Goal: Task Accomplishment & Management: Complete application form

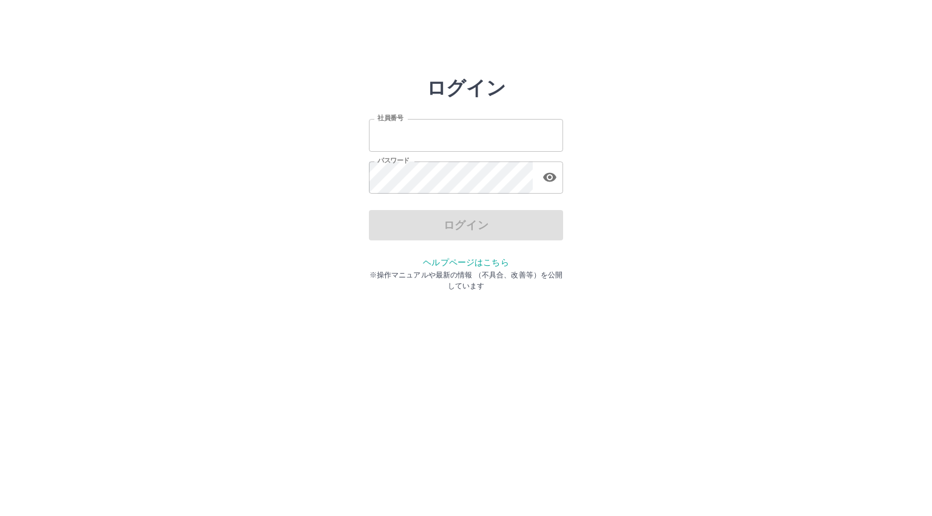
type input "*******"
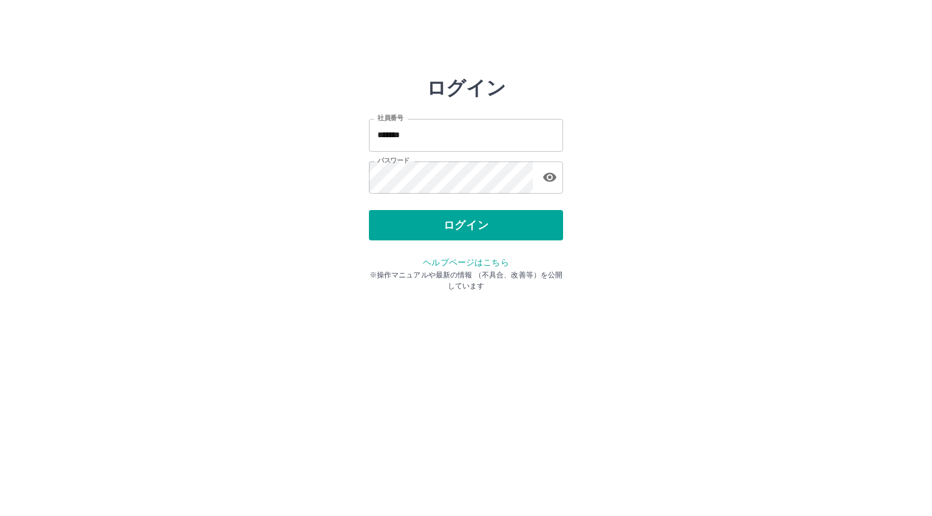
click at [446, 224] on div "ログイン" at bounding box center [466, 225] width 194 height 30
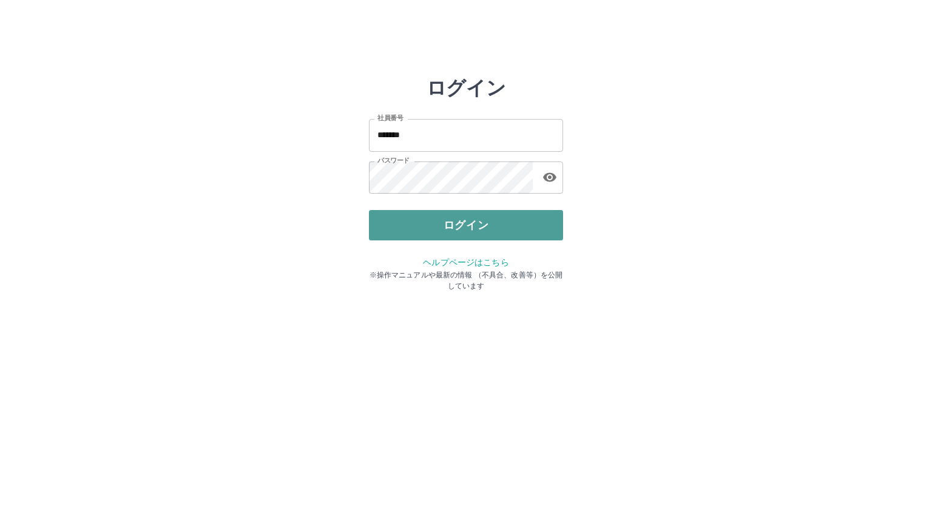
click at [445, 224] on button "ログイン" at bounding box center [466, 225] width 194 height 30
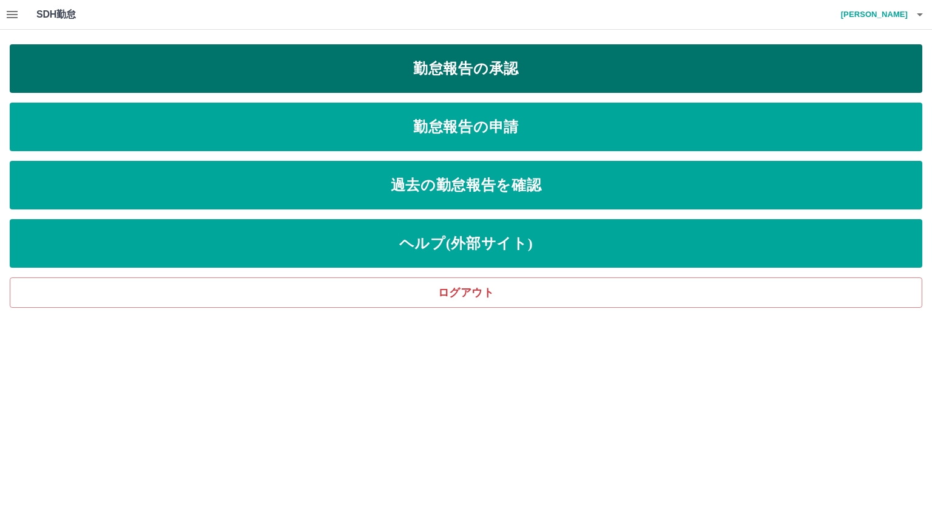
click at [457, 63] on link "勤怠報告の承認" at bounding box center [466, 68] width 912 height 49
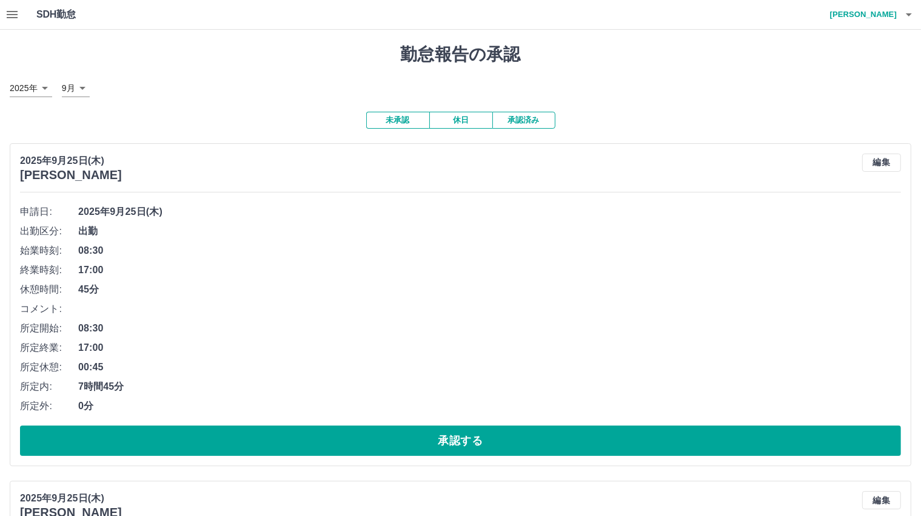
click at [529, 121] on button "承認済み" at bounding box center [523, 120] width 63 height 17
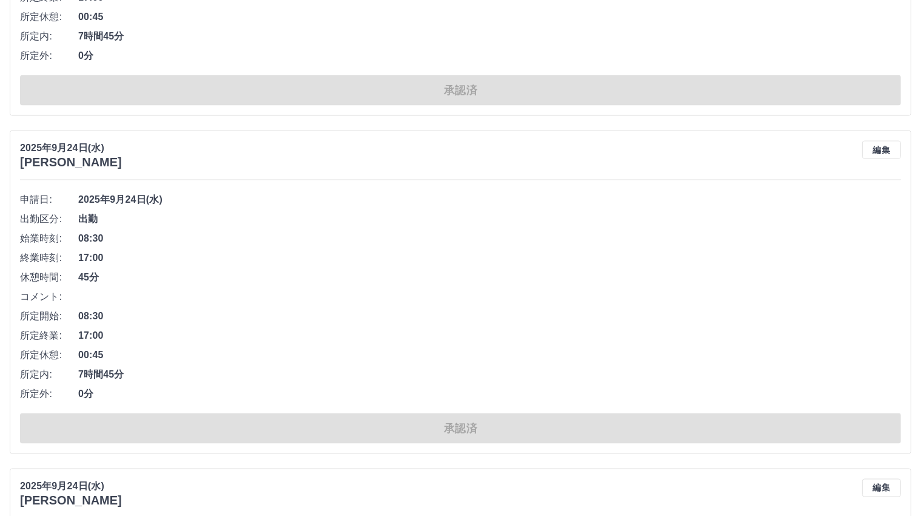
scroll to position [1638, 0]
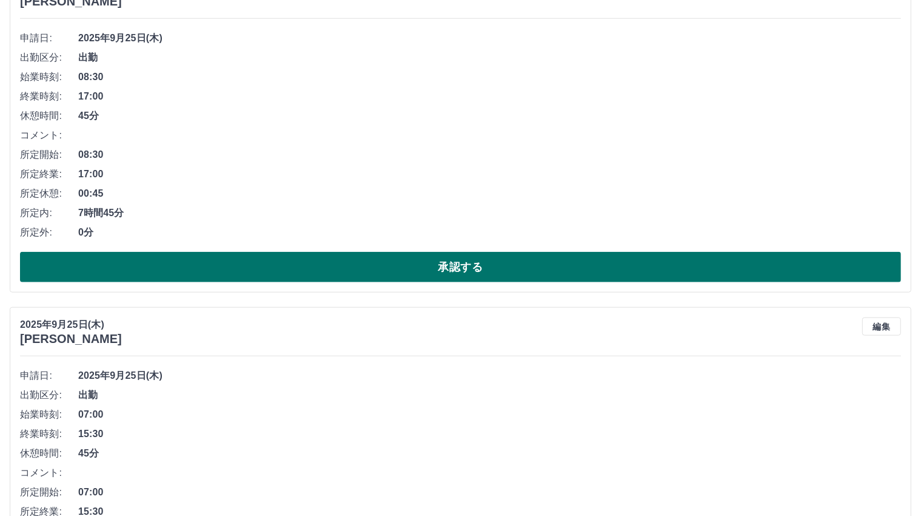
scroll to position [1456, 0]
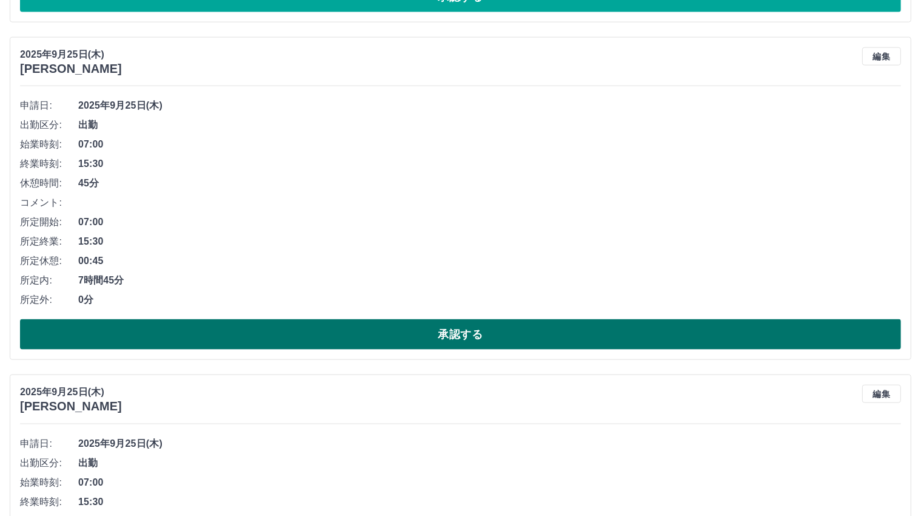
click at [457, 331] on button "承認する" at bounding box center [460, 334] width 881 height 30
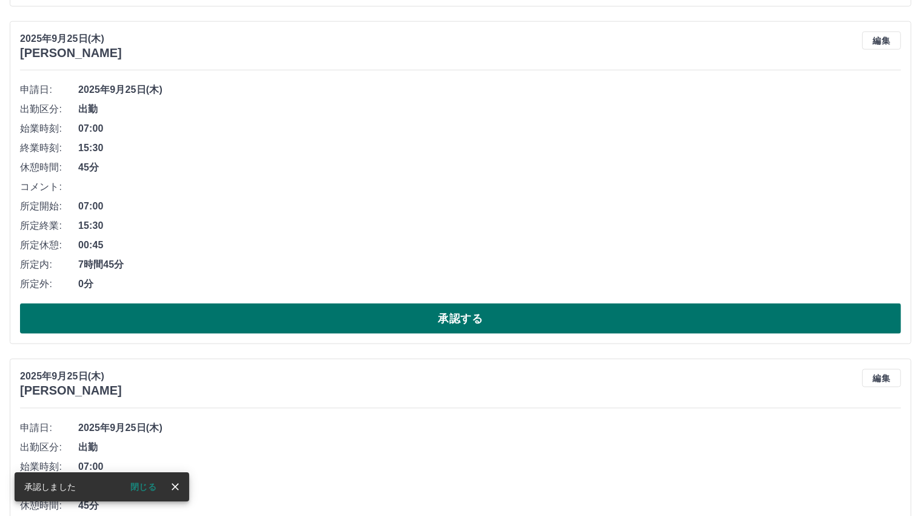
scroll to position [1482, 0]
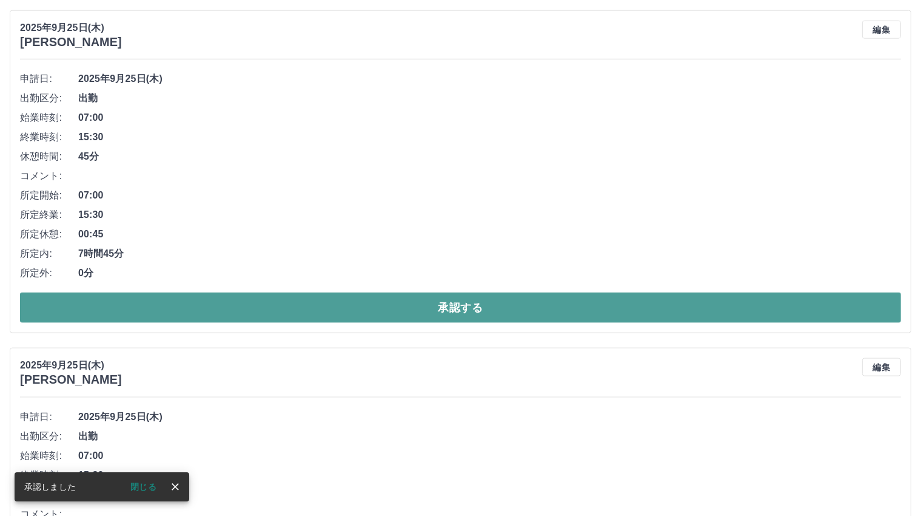
click at [454, 303] on button "承認する" at bounding box center [460, 307] width 881 height 30
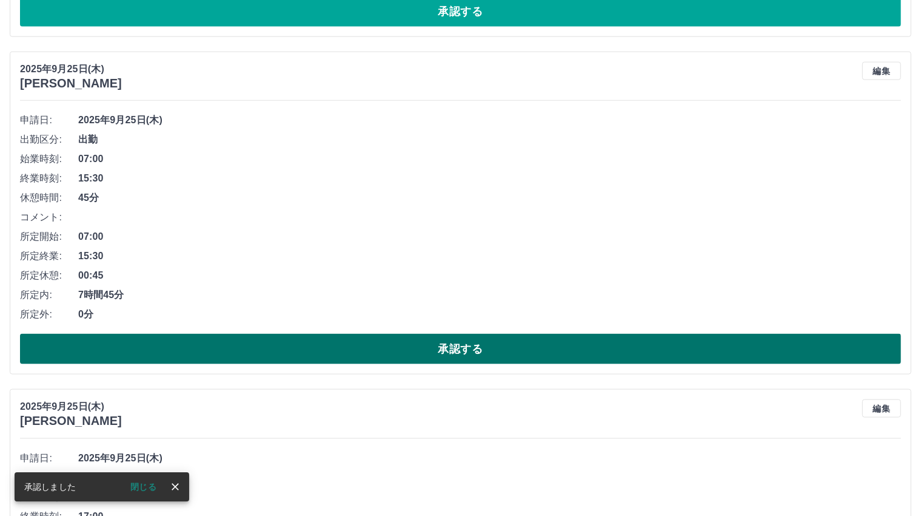
scroll to position [1509, 0]
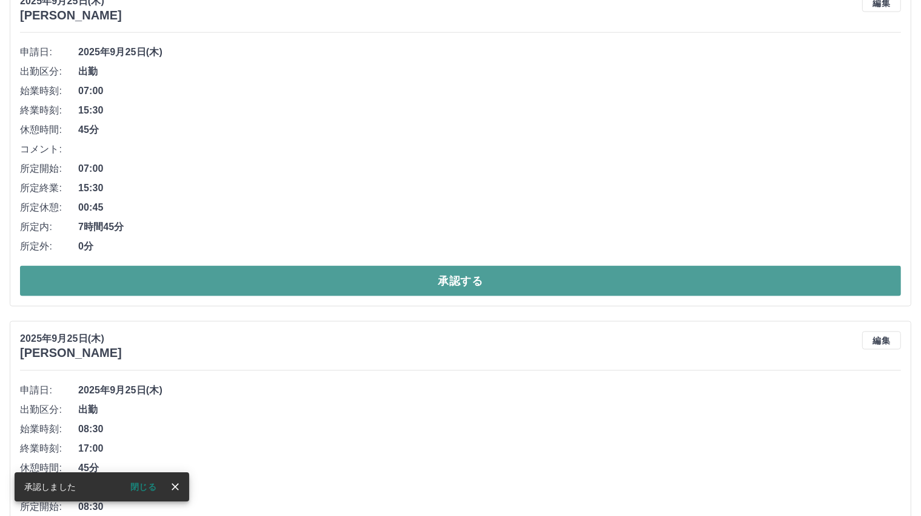
click at [463, 280] on button "承認する" at bounding box center [460, 281] width 881 height 30
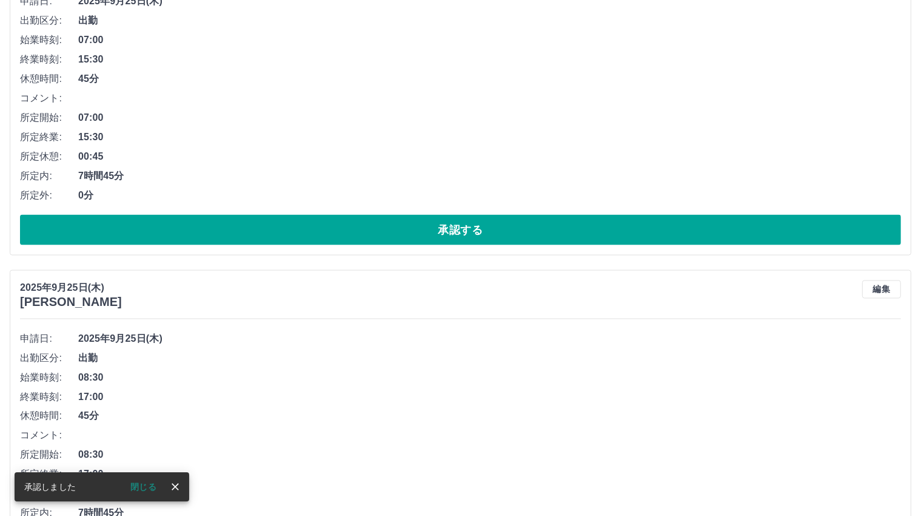
scroll to position [1900, 0]
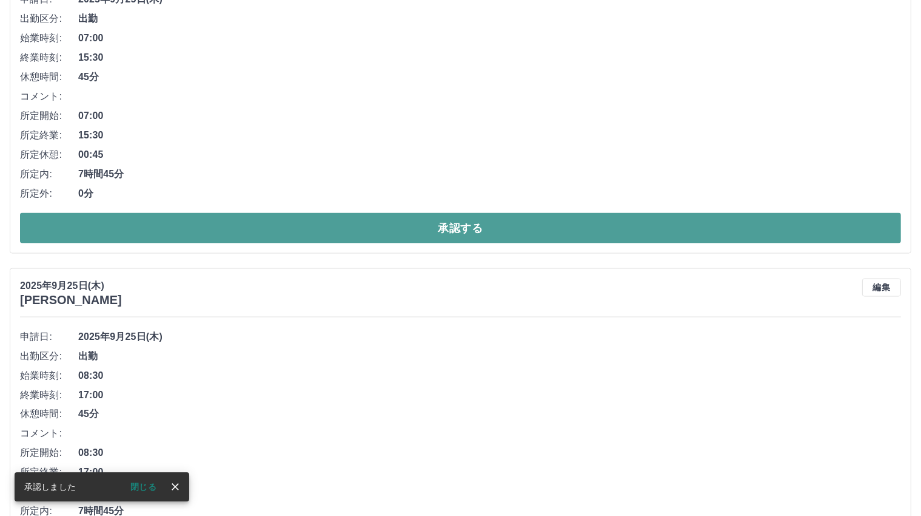
click at [458, 229] on button "承認する" at bounding box center [460, 228] width 881 height 30
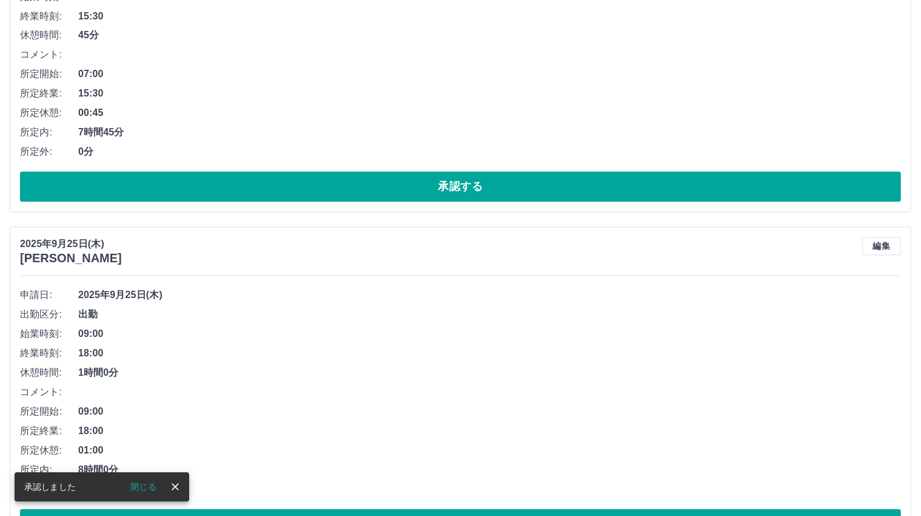
scroll to position [2290, 0]
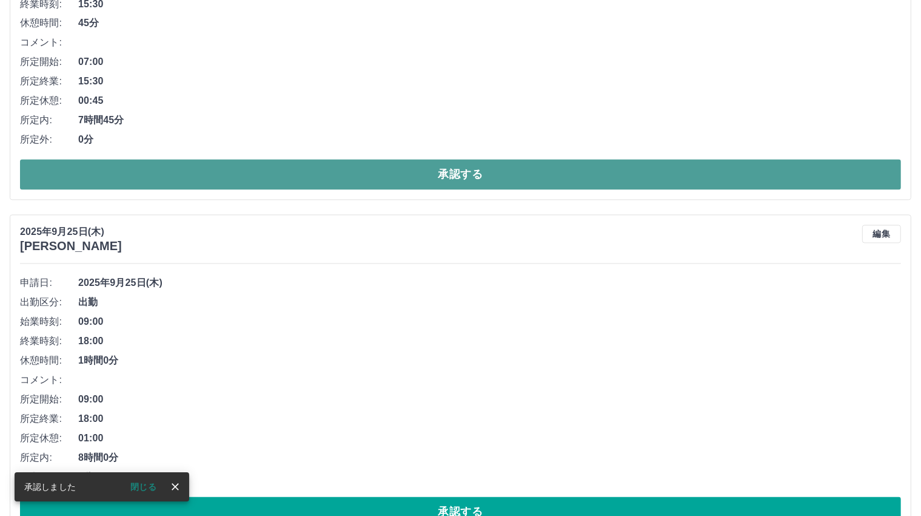
click at [462, 174] on button "承認する" at bounding box center [460, 175] width 881 height 30
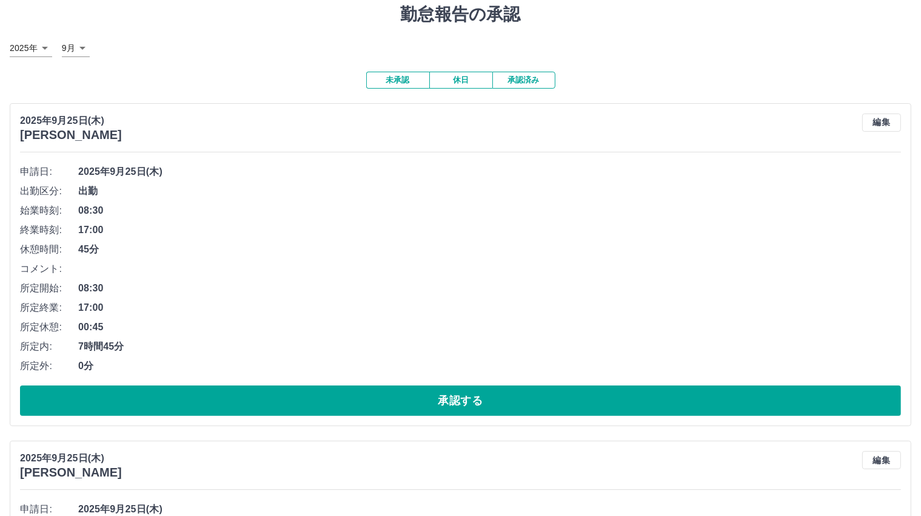
scroll to position [121, 0]
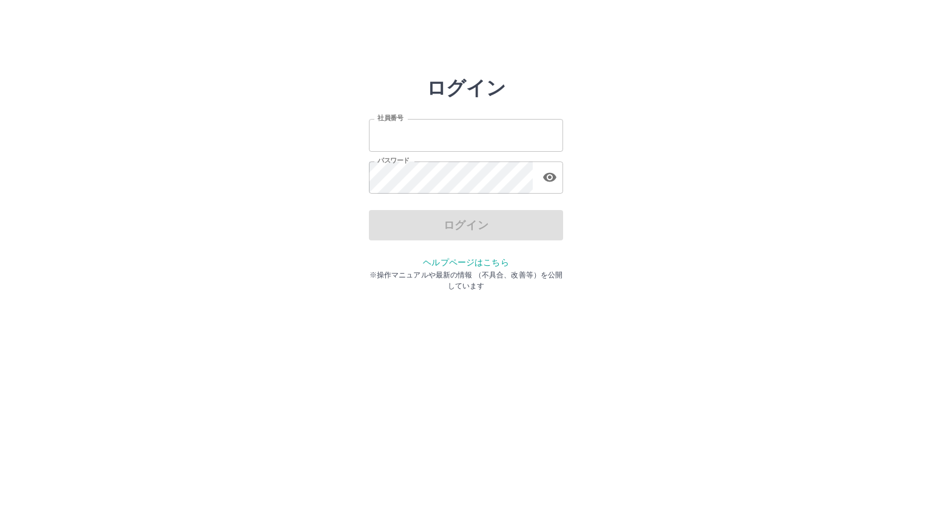
type input "*******"
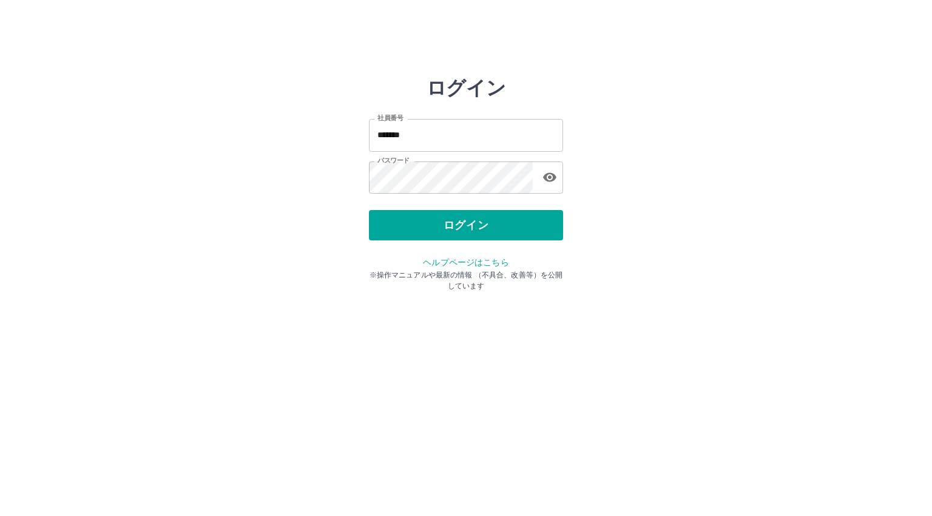
click at [444, 224] on div "ログイン" at bounding box center [466, 225] width 194 height 30
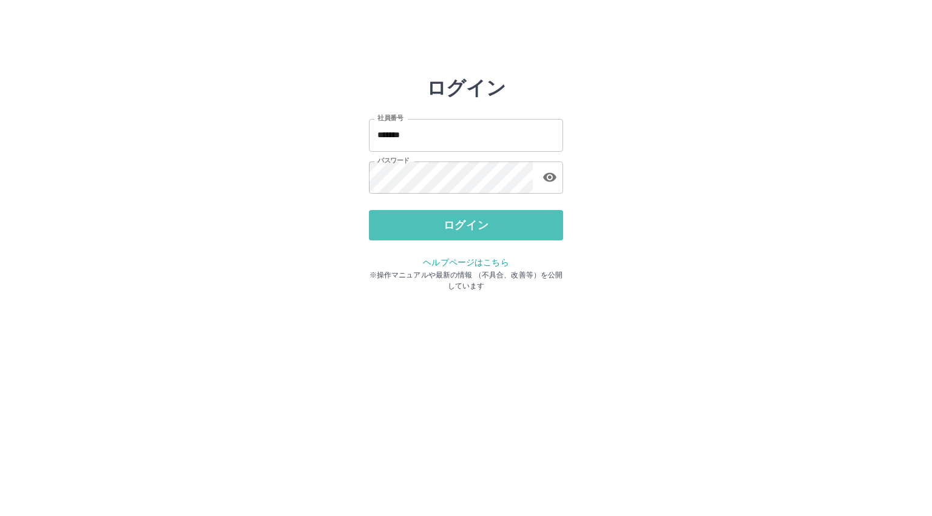
click at [444, 224] on button "ログイン" at bounding box center [466, 225] width 194 height 30
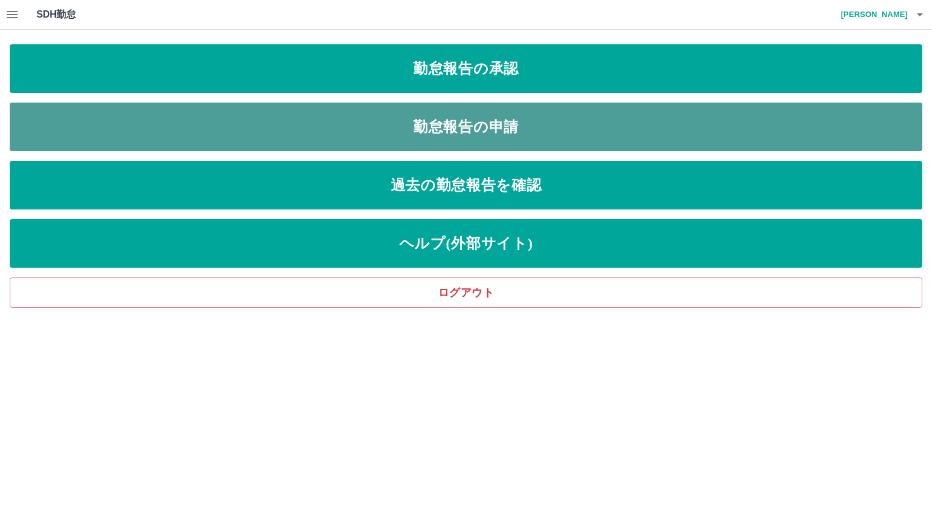
click at [468, 129] on link "勤怠報告の申請" at bounding box center [466, 126] width 912 height 49
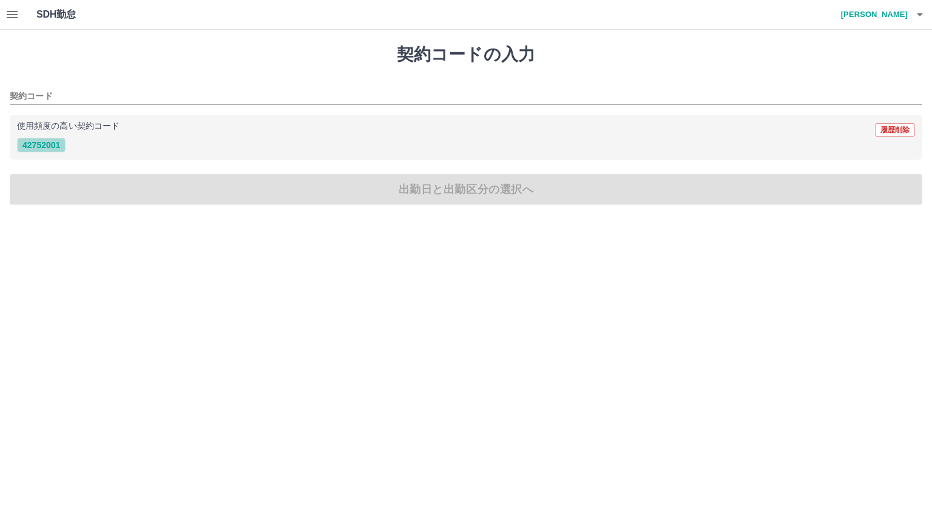
click at [45, 147] on button "42752001" at bounding box center [41, 145] width 49 height 15
type input "********"
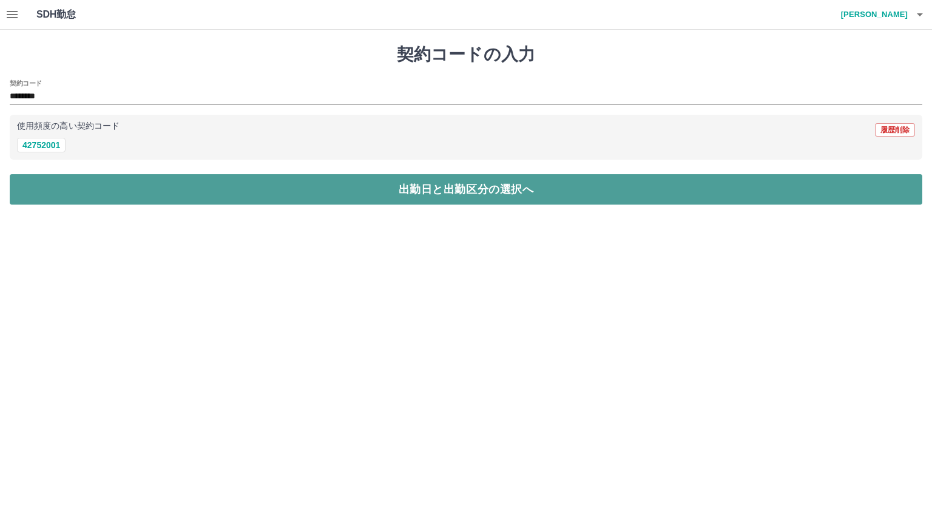
click at [411, 187] on button "出勤日と出勤区分の選択へ" at bounding box center [466, 189] width 912 height 30
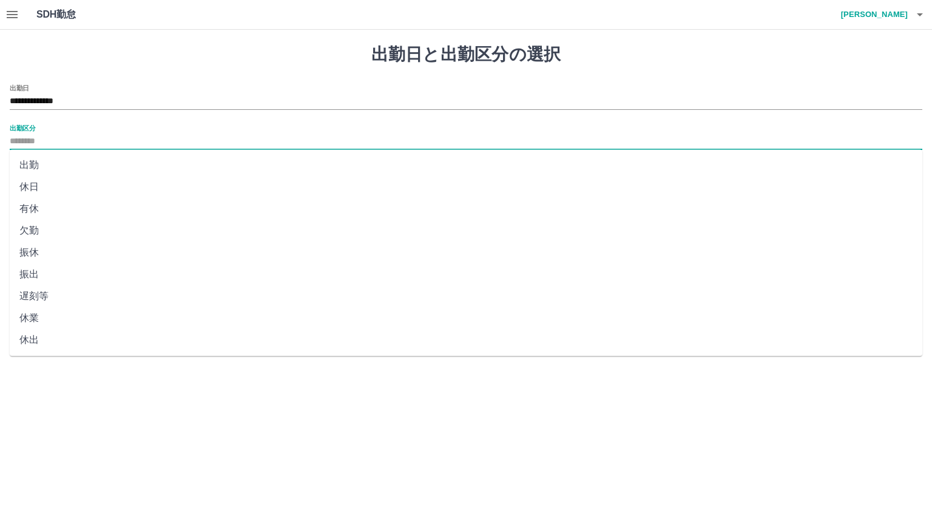
click at [30, 140] on input "出勤区分" at bounding box center [466, 141] width 912 height 15
click at [33, 161] on li "出勤" at bounding box center [466, 165] width 912 height 22
type input "**"
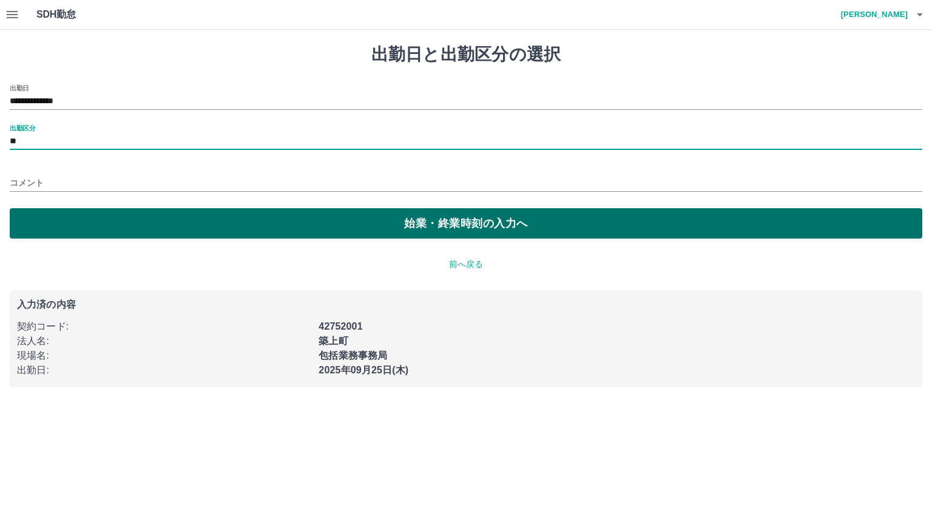
click at [445, 222] on button "始業・終業時刻の入力へ" at bounding box center [466, 223] width 912 height 30
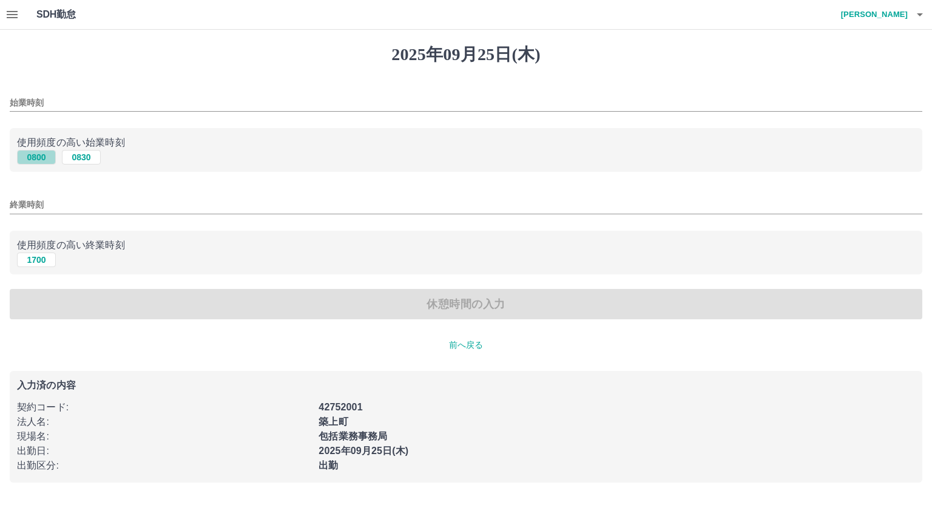
click at [26, 157] on button "0800" at bounding box center [36, 157] width 39 height 15
type input "****"
click at [29, 260] on button "1700" at bounding box center [36, 259] width 39 height 15
type input "****"
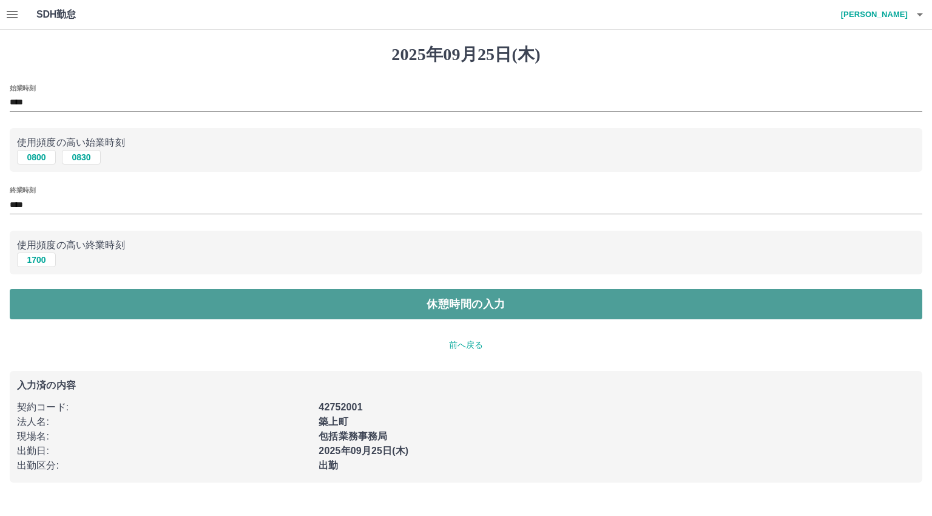
click at [446, 310] on button "休憩時間の入力" at bounding box center [466, 304] width 912 height 30
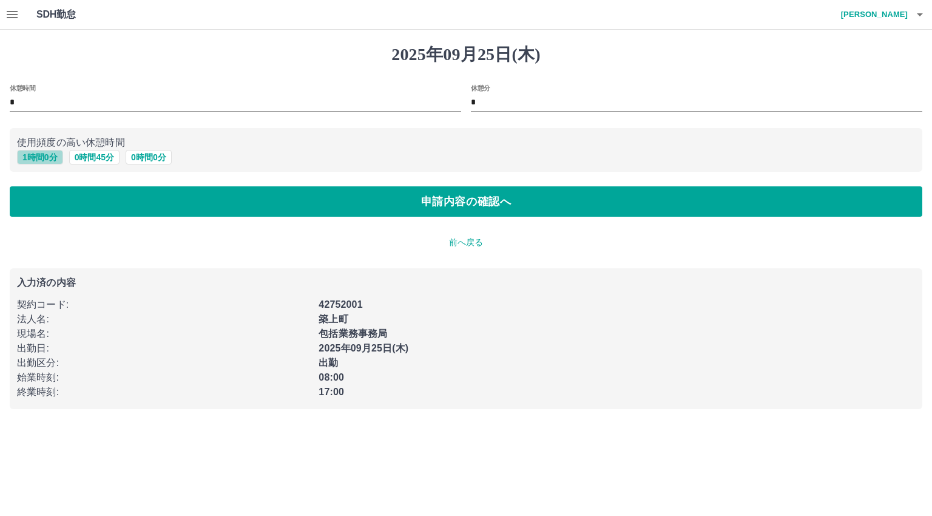
click at [36, 155] on button "1 時間 0 分" at bounding box center [40, 157] width 46 height 15
type input "*"
click at [32, 160] on button "1 時間 0 分" at bounding box center [40, 157] width 46 height 15
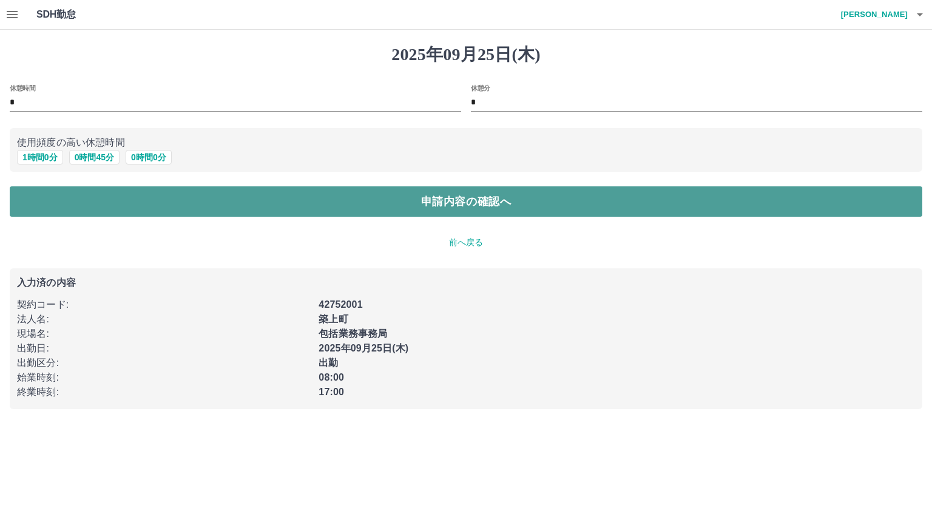
click at [457, 200] on button "申請内容の確認へ" at bounding box center [466, 201] width 912 height 30
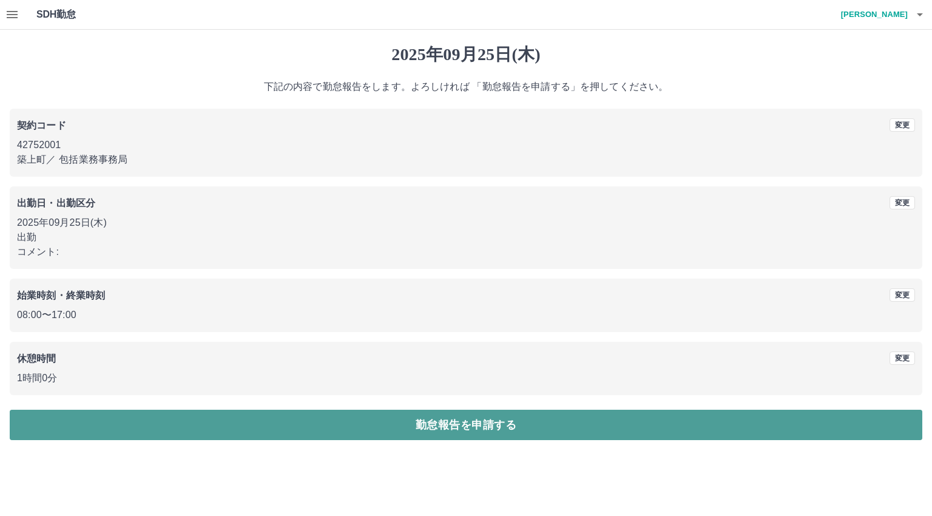
click at [451, 424] on button "勤怠報告を申請する" at bounding box center [466, 424] width 912 height 30
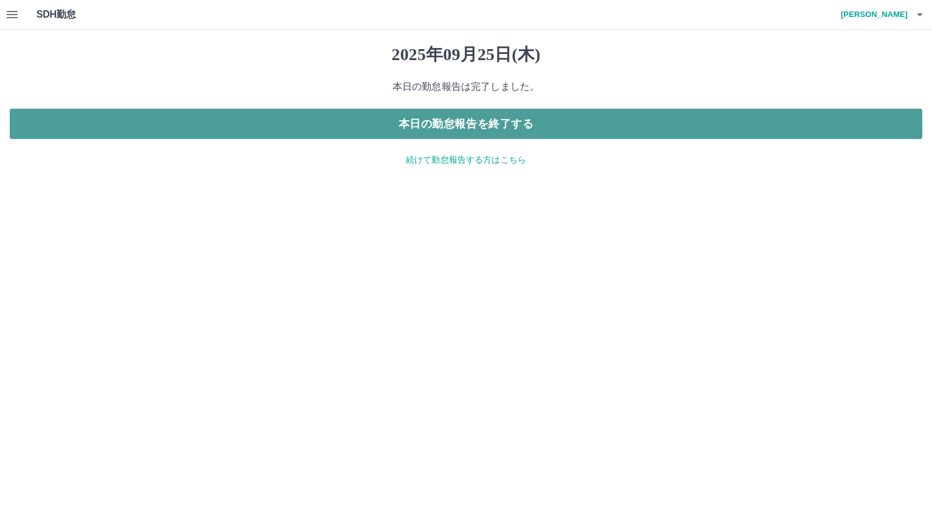
click at [462, 124] on button "本日の勤怠報告を終了する" at bounding box center [466, 124] width 912 height 30
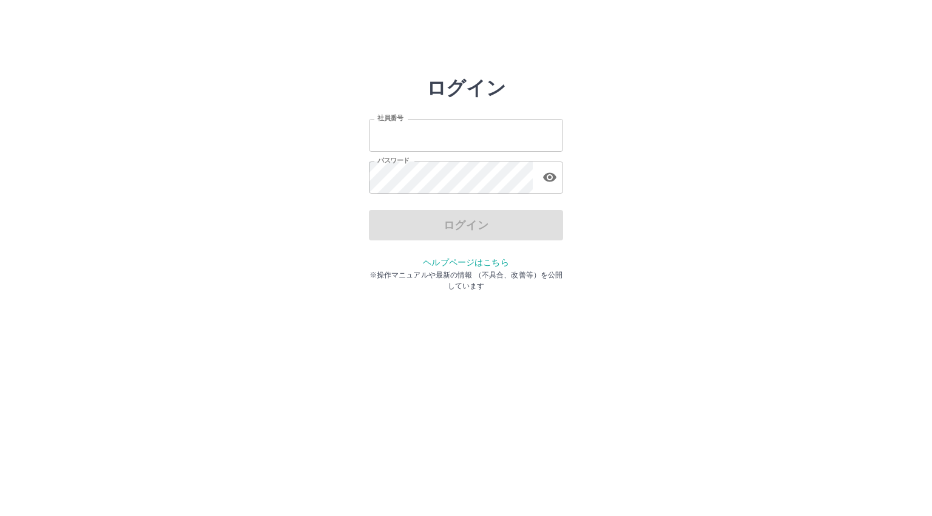
type input "*******"
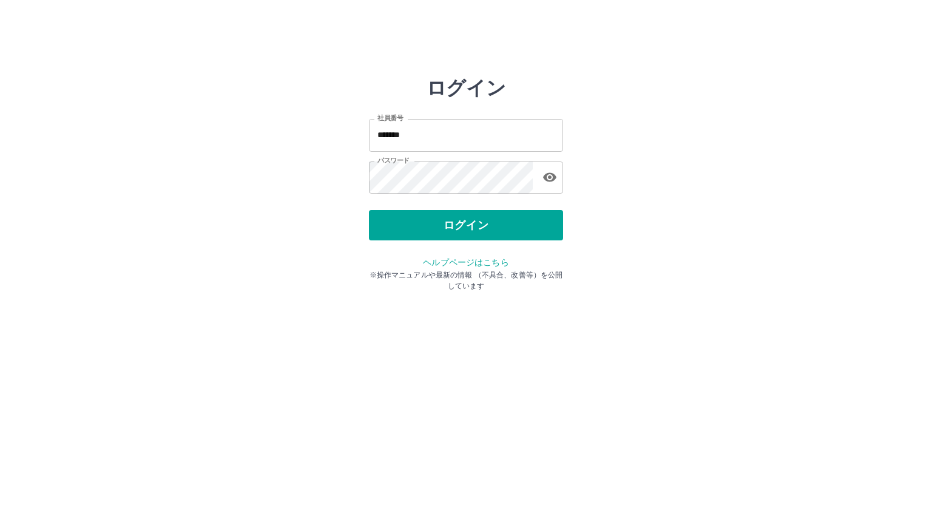
click at [460, 235] on div "ログイン" at bounding box center [466, 225] width 194 height 30
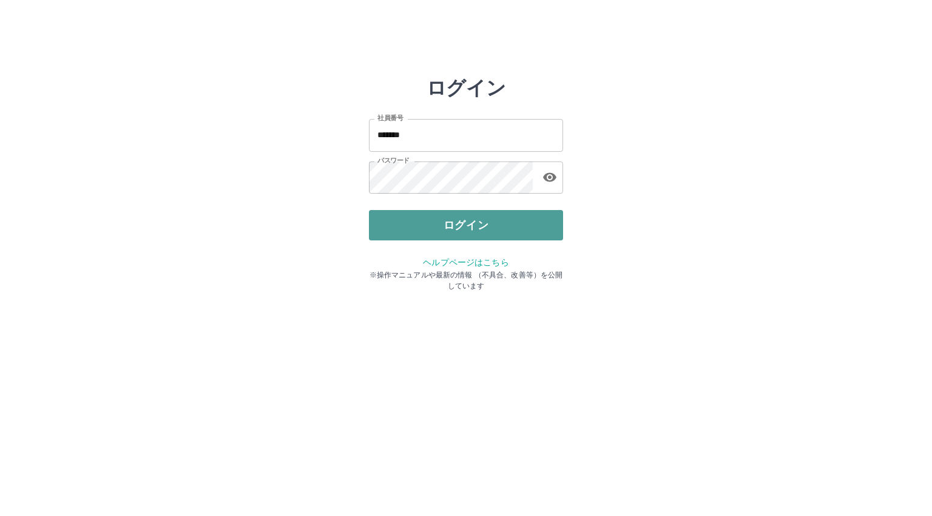
click at [459, 227] on button "ログイン" at bounding box center [466, 225] width 194 height 30
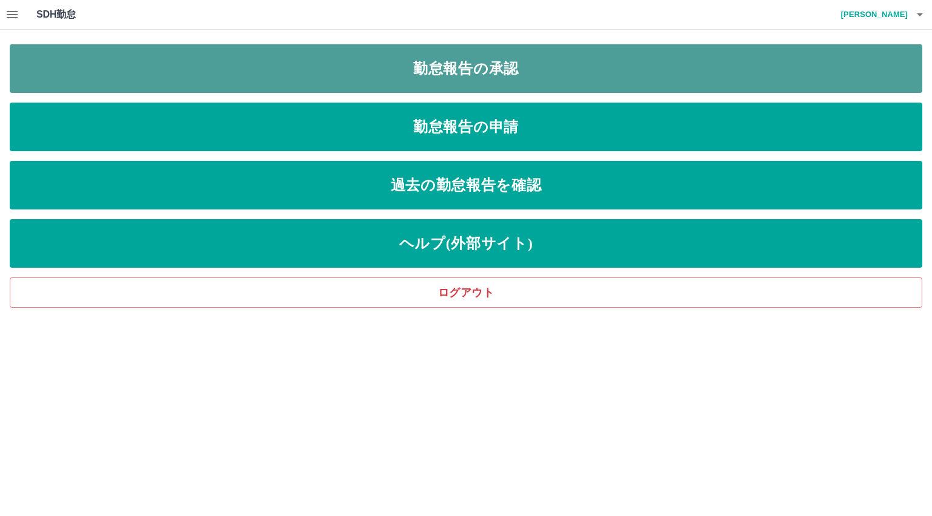
click at [471, 66] on link "勤怠報告の承認" at bounding box center [466, 68] width 912 height 49
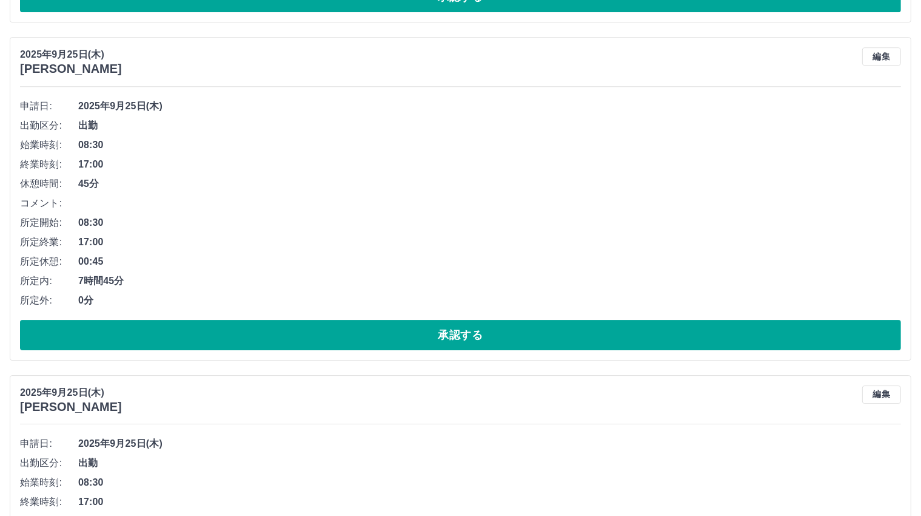
scroll to position [3646, 0]
